Goal: Task Accomplishment & Management: Use online tool/utility

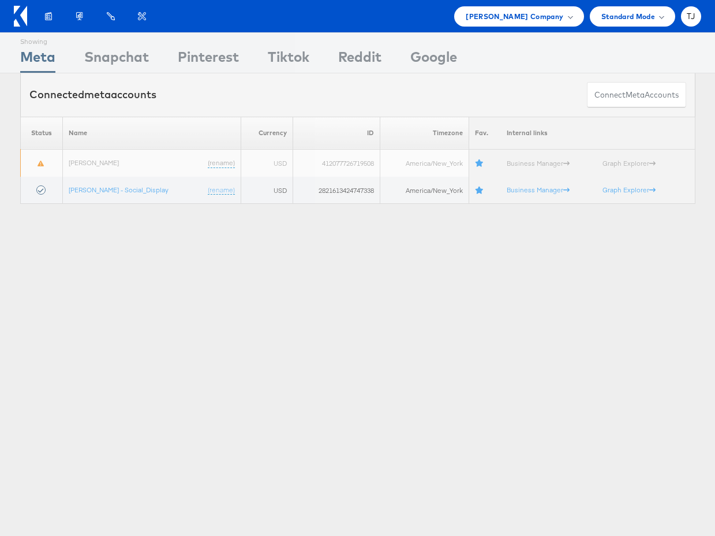
scroll to position [9, 0]
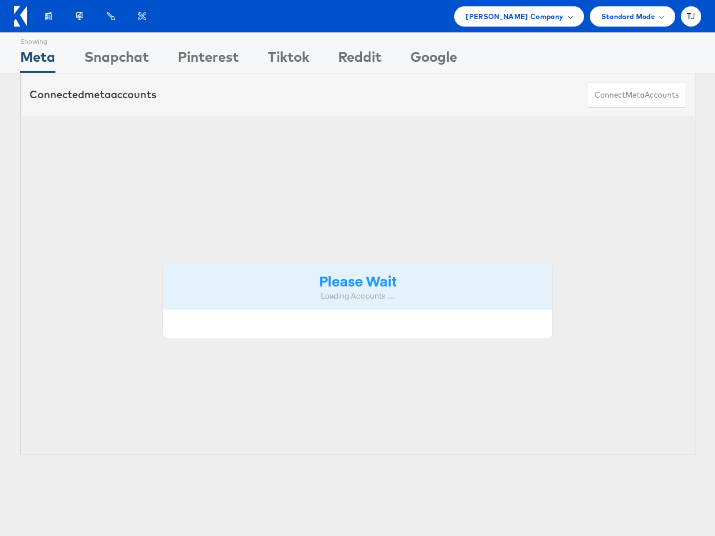
click at [565, 18] on div "Belk Company" at bounding box center [519, 16] width 106 height 12
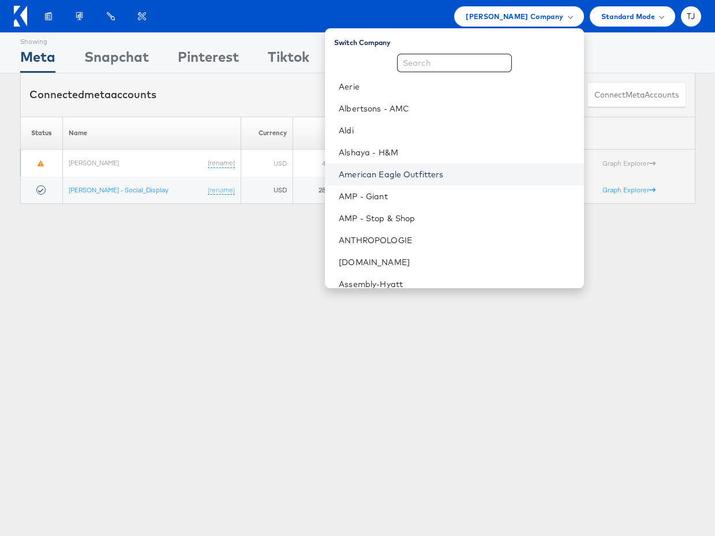
click at [472, 173] on link "American Eagle Outfitters" at bounding box center [457, 175] width 236 height 12
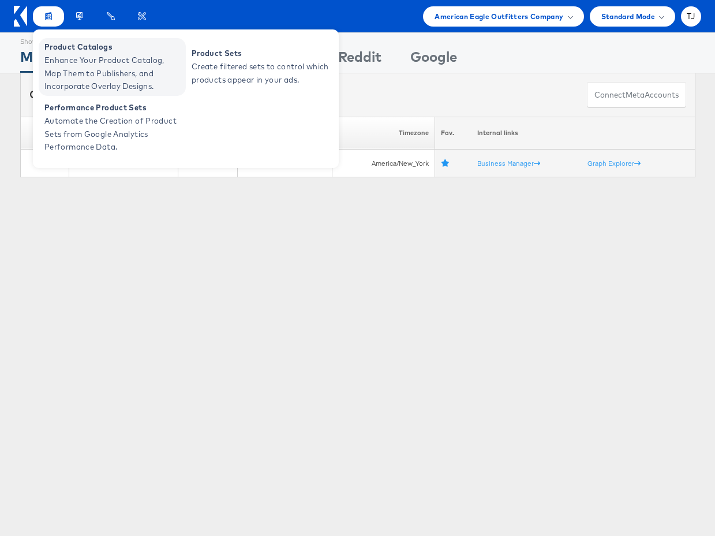
click at [61, 61] on span "Enhance Your Product Catalog, Map Them to Publishers, and Incorporate Overlay D…" at bounding box center [113, 73] width 139 height 39
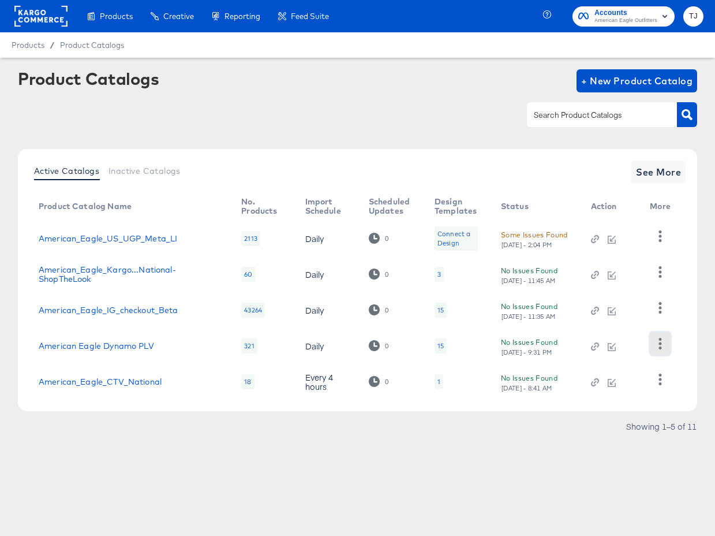
click at [661, 345] on icon "button" at bounding box center [660, 343] width 11 height 11
click at [453, 469] on article "Product Catalogs + New Product Catalog Active Catalogs Inactive Catalogs See Mo…" at bounding box center [357, 267] width 715 height 418
click at [666, 307] on button "button" at bounding box center [660, 307] width 20 height 23
click at [621, 342] on div "HUD Checks (Internal)" at bounding box center [612, 350] width 115 height 18
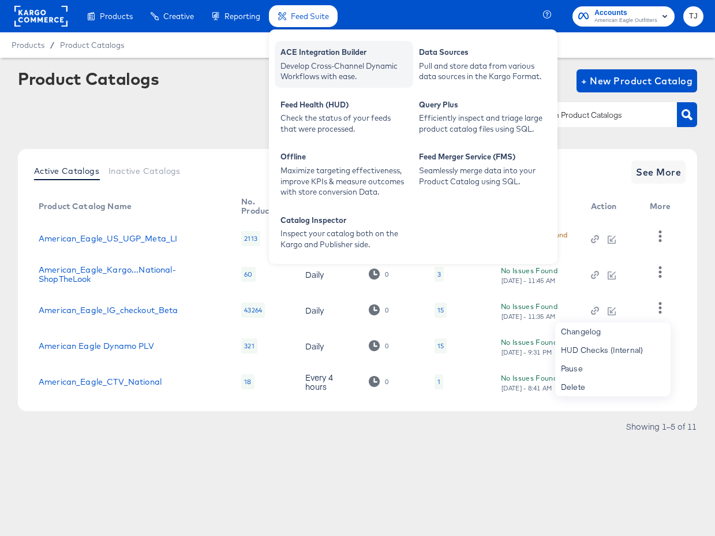
click at [320, 77] on div "Develop Cross-Channel Dynamic Workflows with ease." at bounding box center [344, 71] width 127 height 21
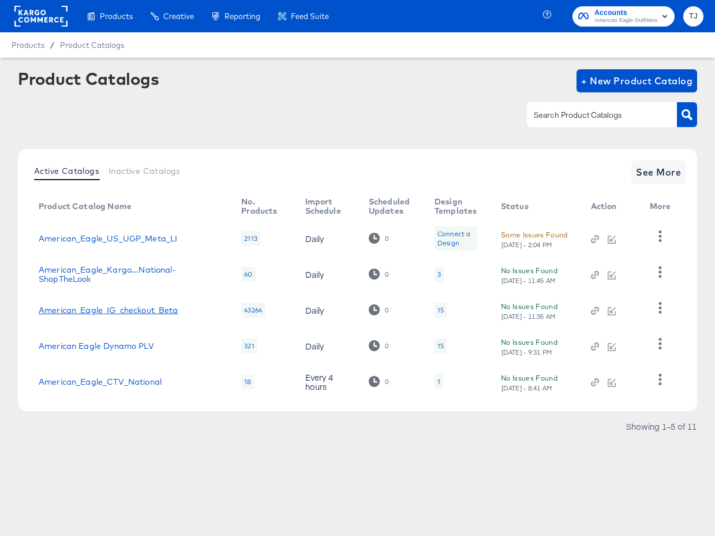
click at [119, 309] on link "American_Eagle_IG_checkout_Beta" at bounding box center [109, 309] width 140 height 9
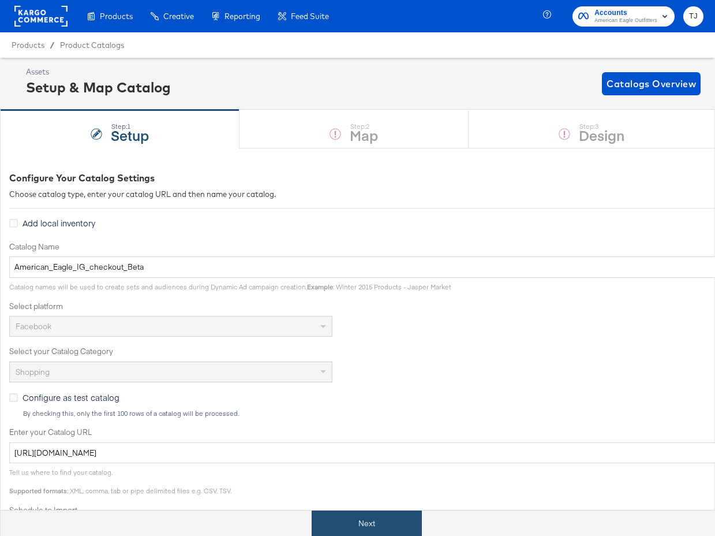
click at [362, 520] on button "Next" at bounding box center [367, 523] width 110 height 26
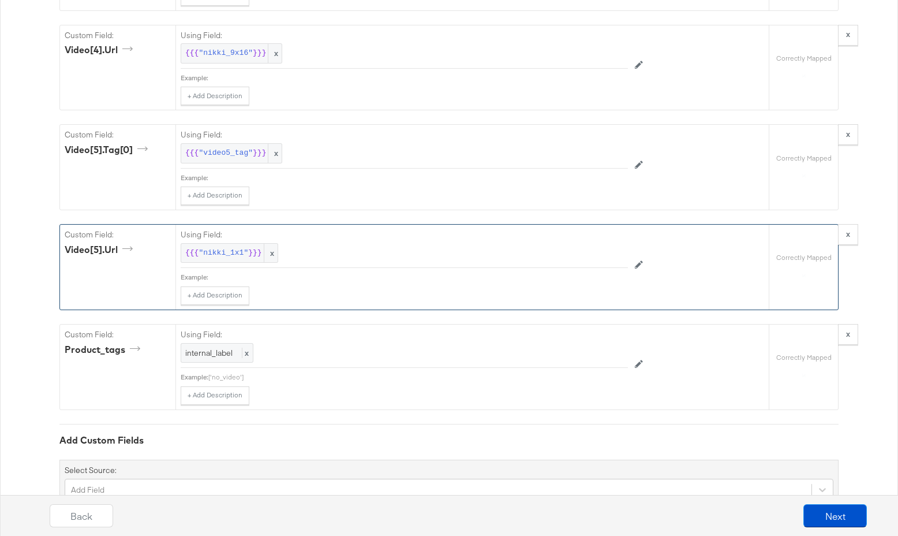
scroll to position [5365, 0]
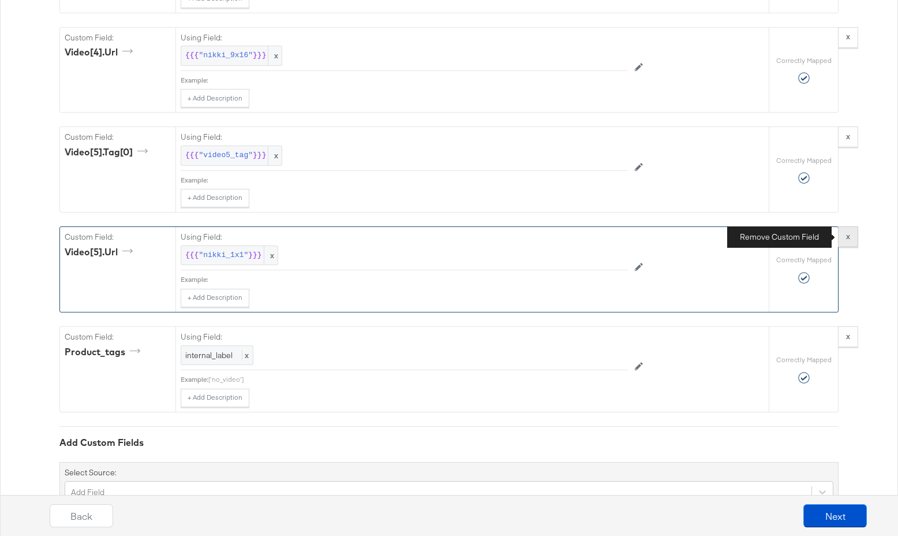
click at [715, 241] on button "x" at bounding box center [848, 236] width 20 height 21
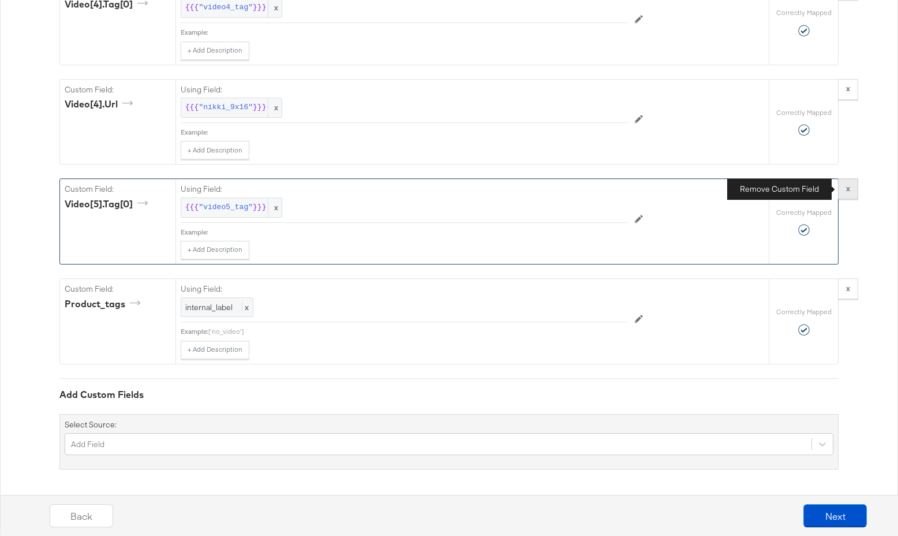
click at [715, 189] on strong "x" at bounding box center [848, 188] width 4 height 10
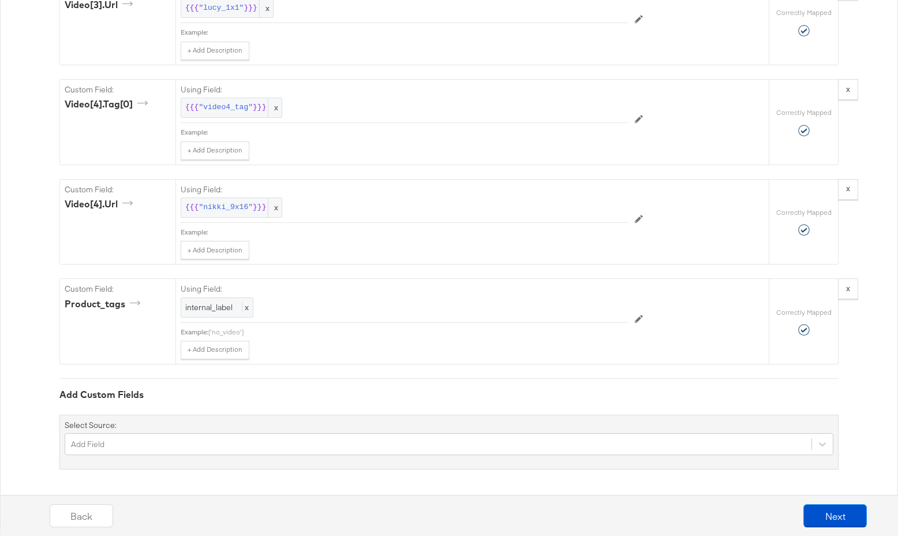
scroll to position [5213, 0]
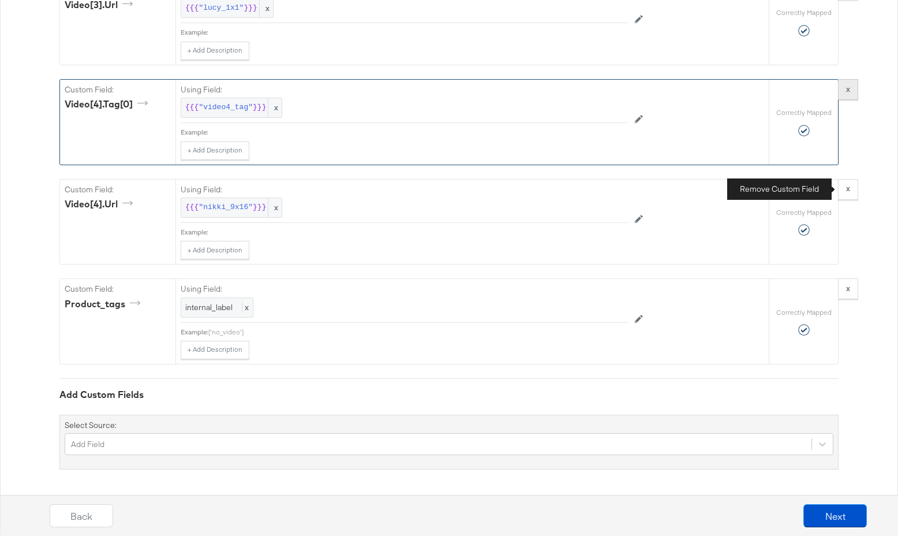
click at [715, 189] on button "x" at bounding box center [848, 189] width 20 height 21
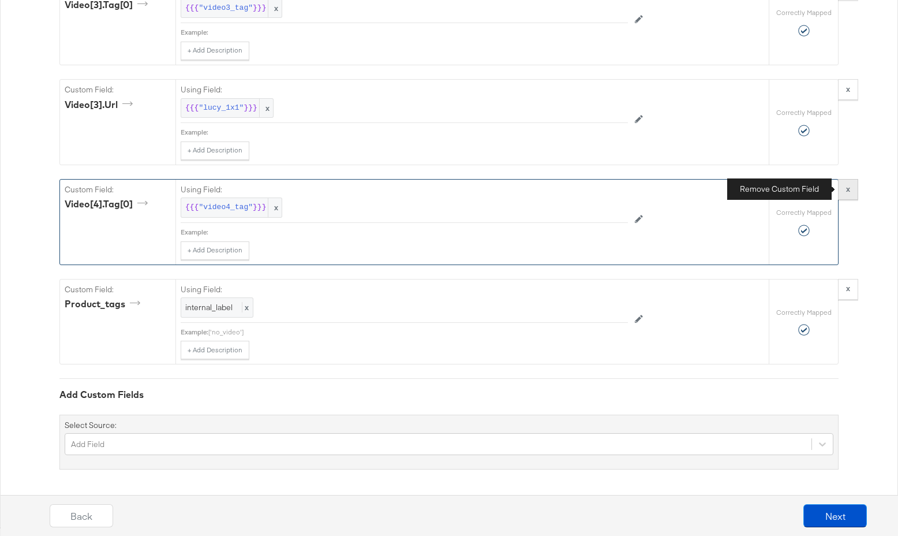
click at [715, 184] on button "x" at bounding box center [848, 189] width 20 height 21
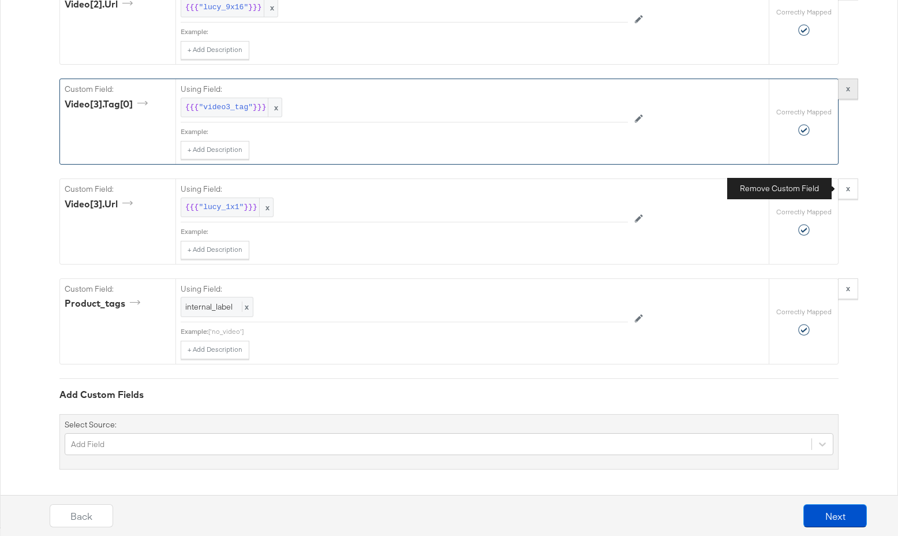
click at [715, 186] on button "x" at bounding box center [848, 188] width 20 height 21
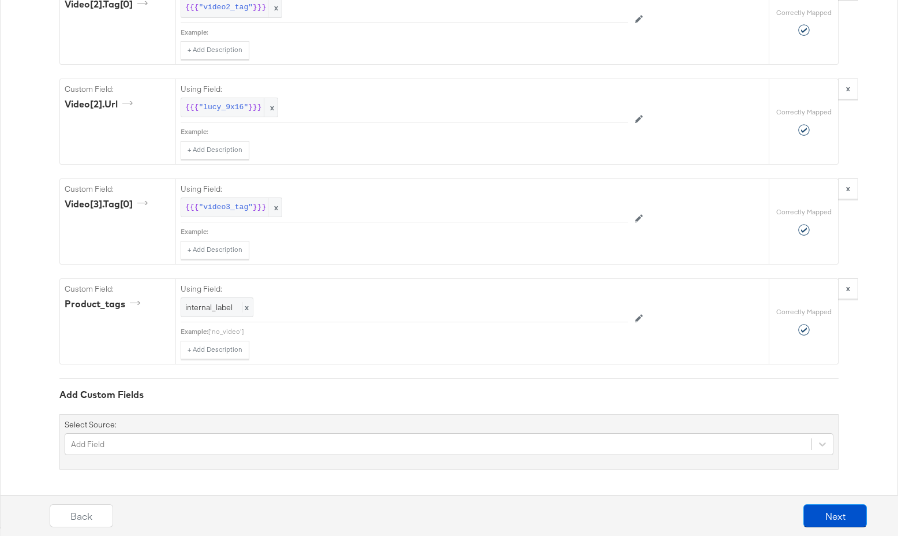
scroll to position [4914, 0]
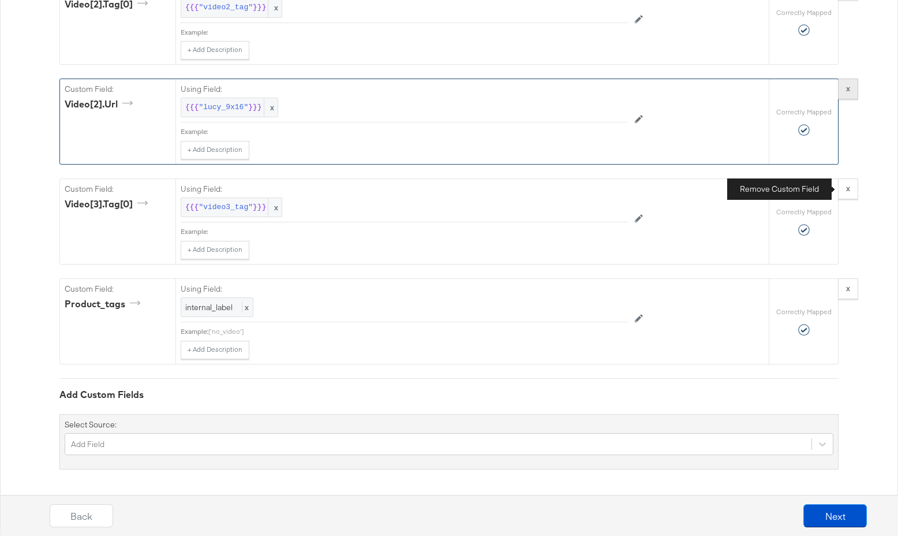
click at [715, 189] on strong "x" at bounding box center [848, 188] width 4 height 10
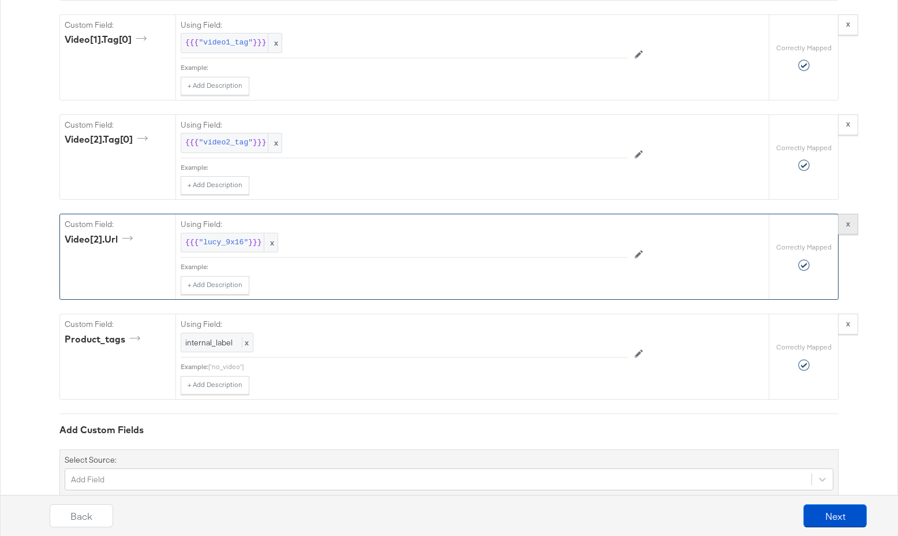
scroll to position [4793, 0]
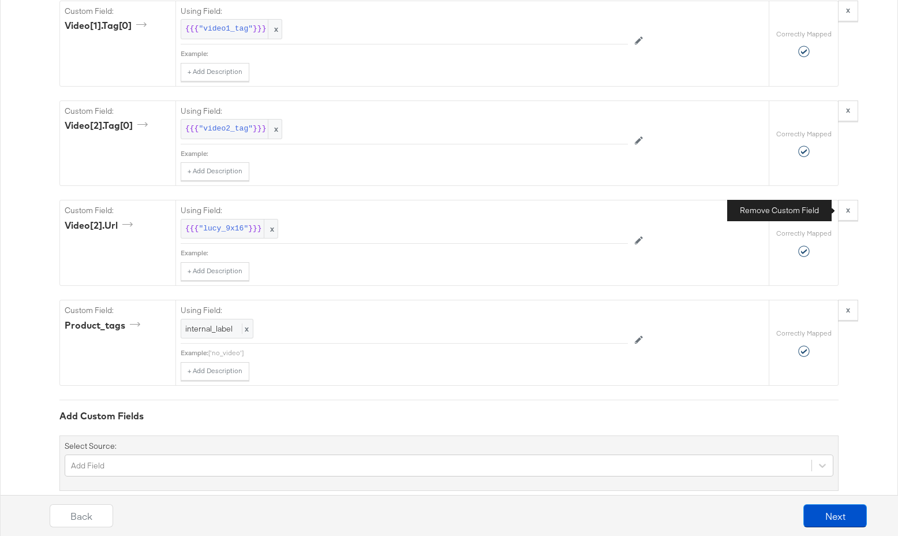
click at [715, 212] on strong "x" at bounding box center [848, 209] width 4 height 10
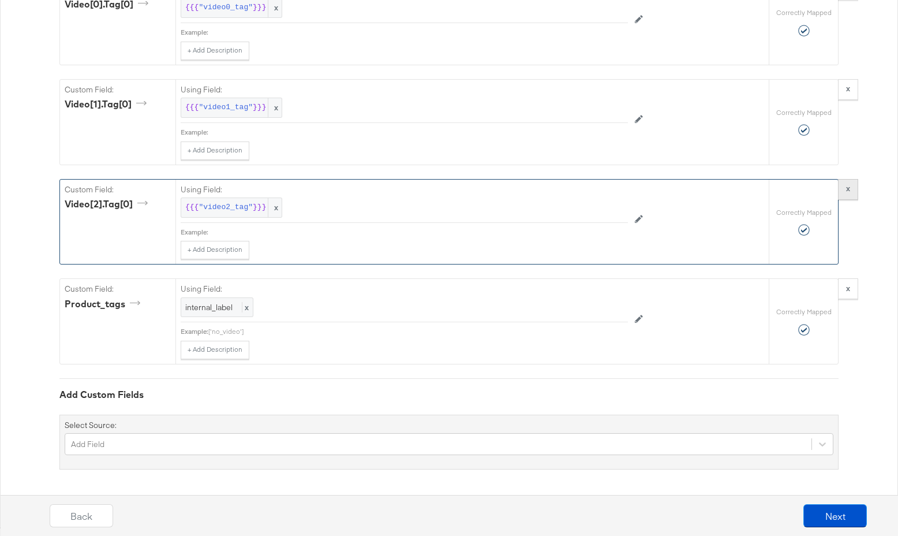
scroll to position [4711, 0]
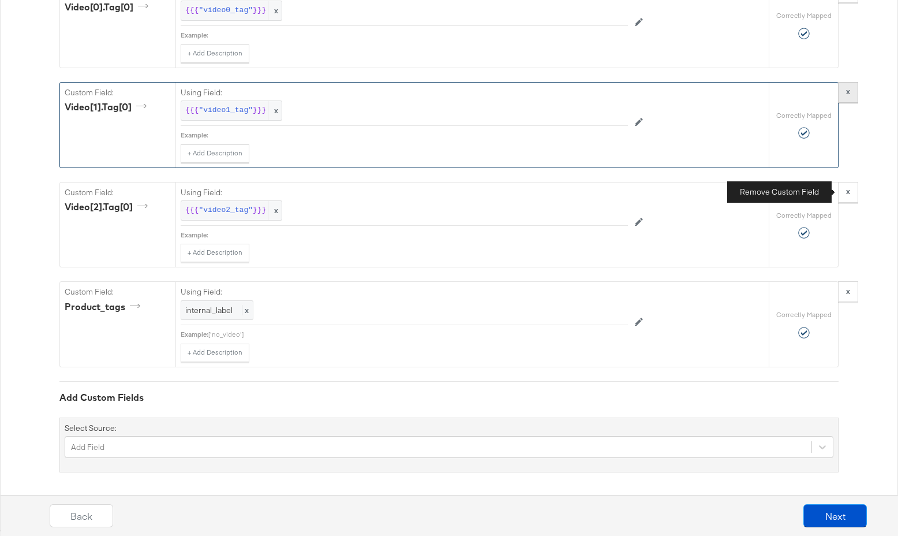
click at [715, 188] on button "x" at bounding box center [848, 192] width 20 height 21
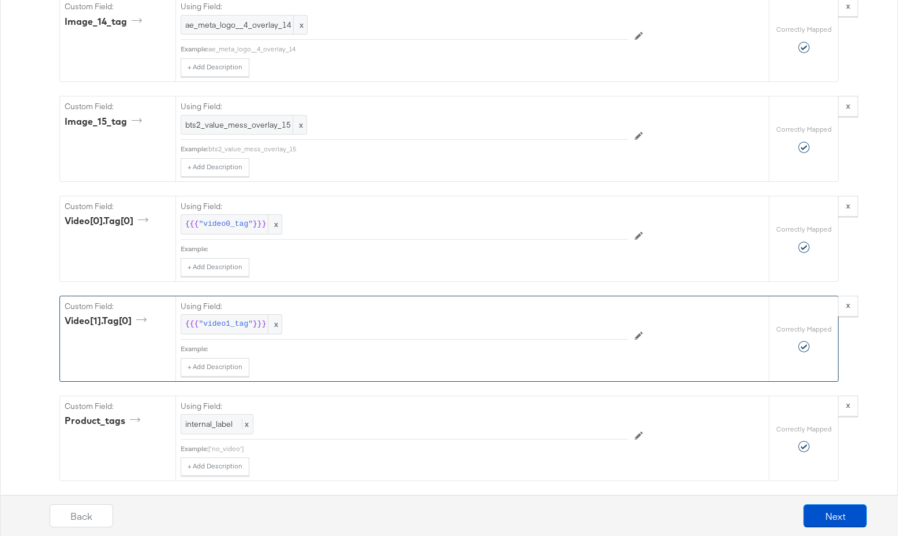
scroll to position [4614, 0]
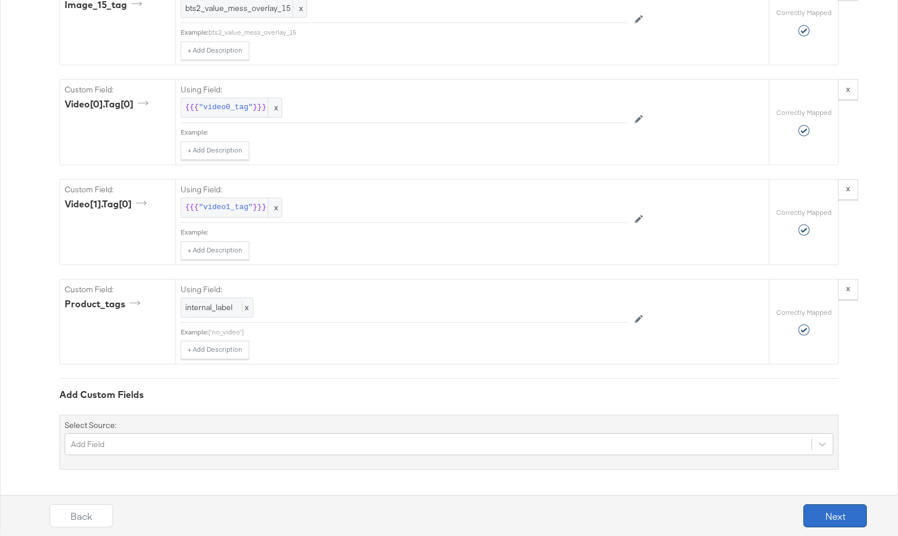
click at [715, 514] on button "Next" at bounding box center [834, 515] width 63 height 23
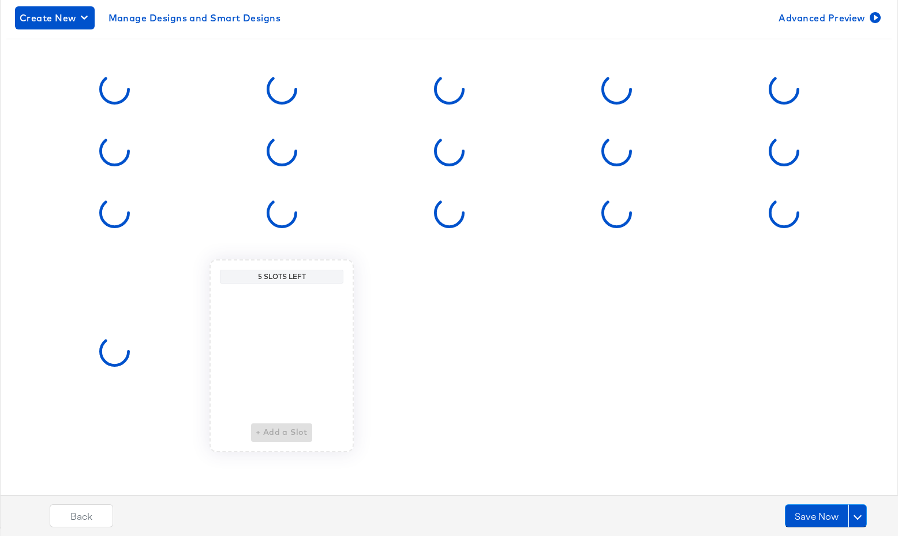
scroll to position [0, 0]
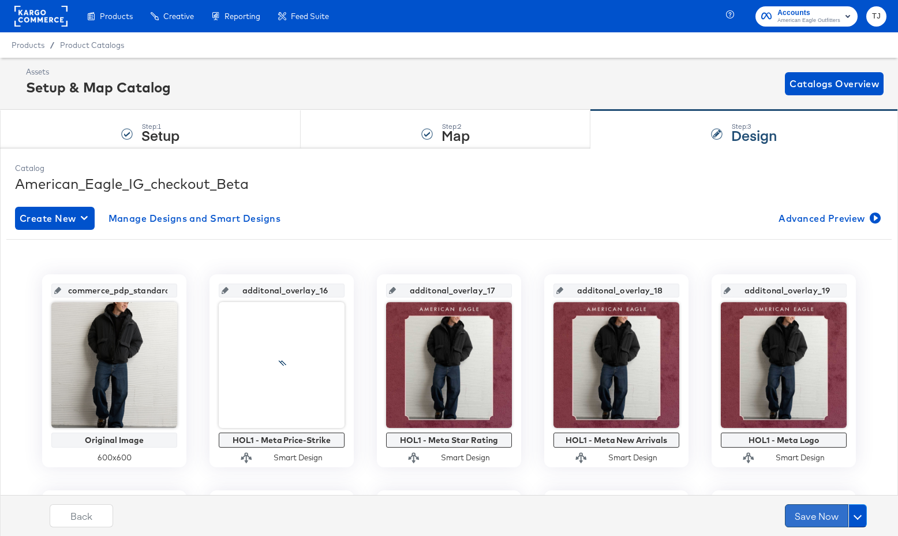
click at [715, 518] on button "Save Now" at bounding box center [816, 515] width 63 height 23
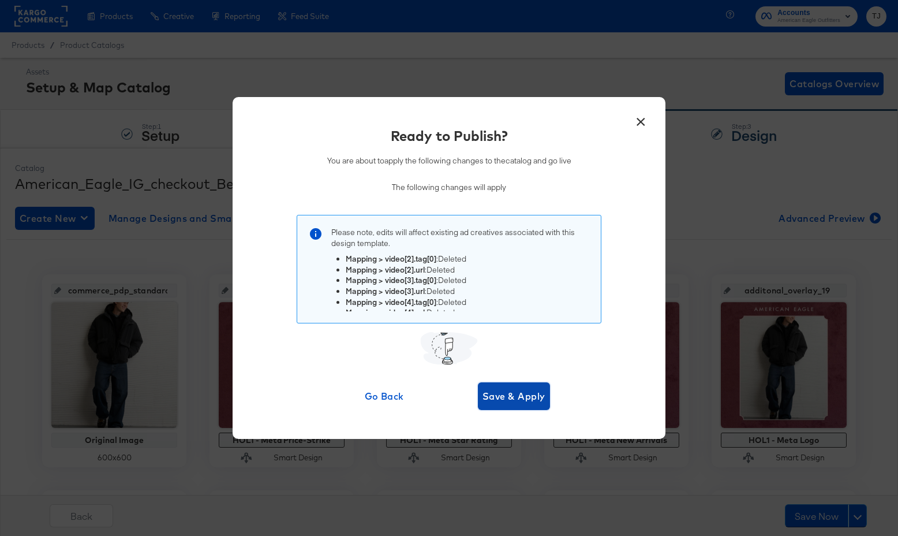
click at [521, 387] on button "Save & Apply" at bounding box center [514, 396] width 72 height 28
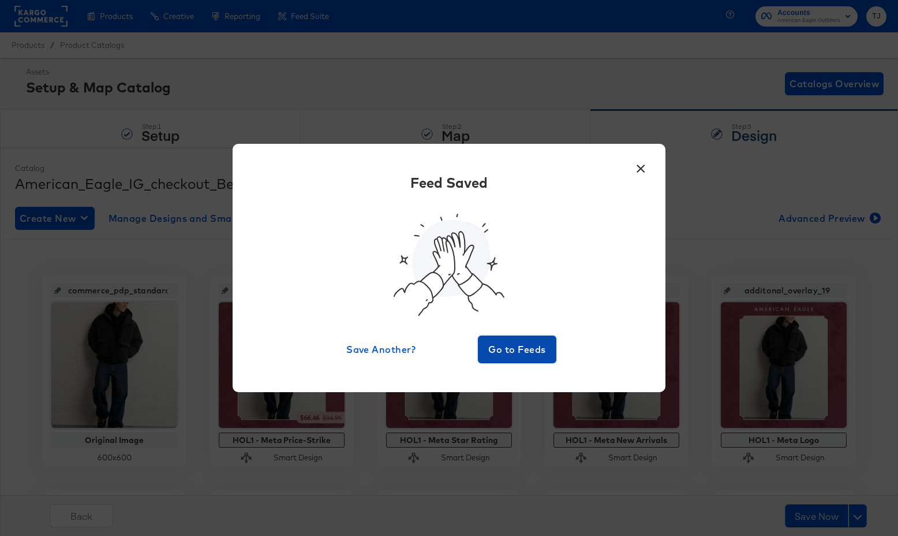
click at [516, 350] on span "Go to Feeds" at bounding box center [517, 349] width 69 height 16
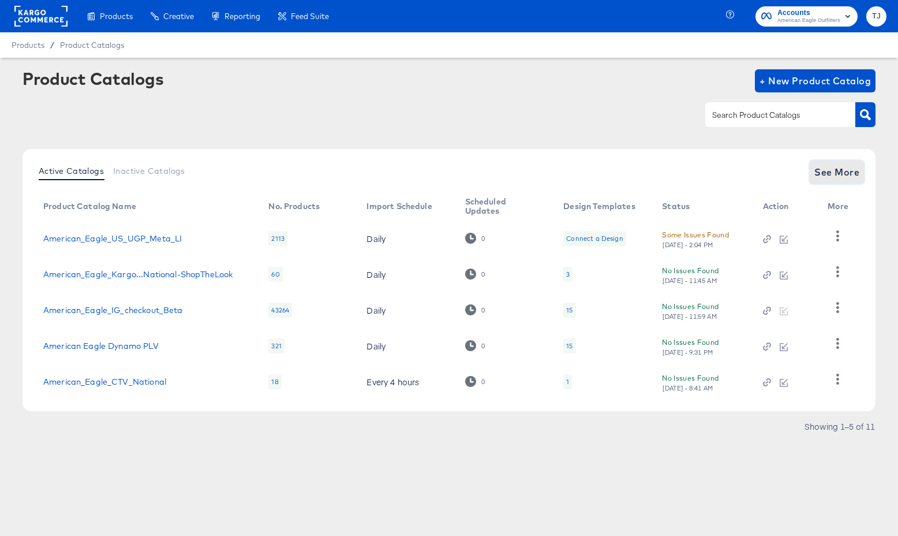
click at [715, 173] on span "See More" at bounding box center [836, 172] width 45 height 16
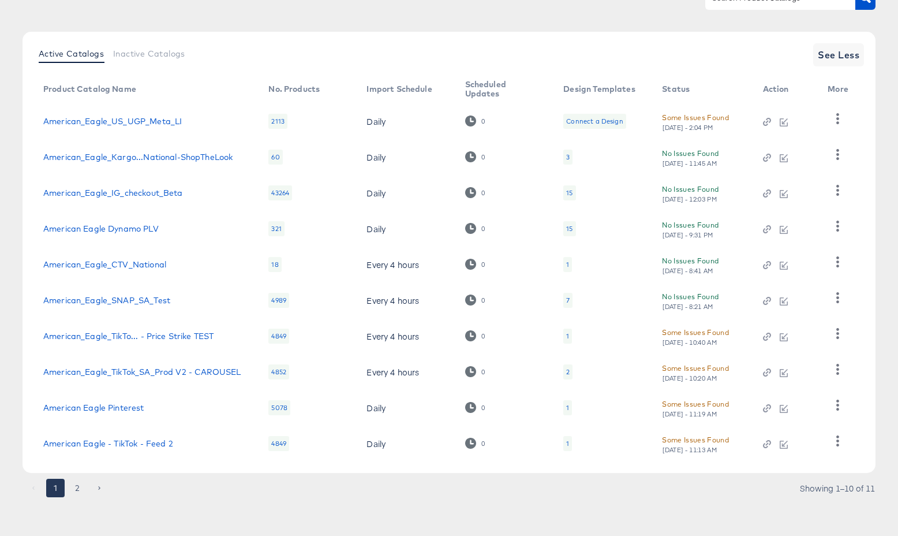
scroll to position [119, 0]
